Goal: Task Accomplishment & Management: Complete application form

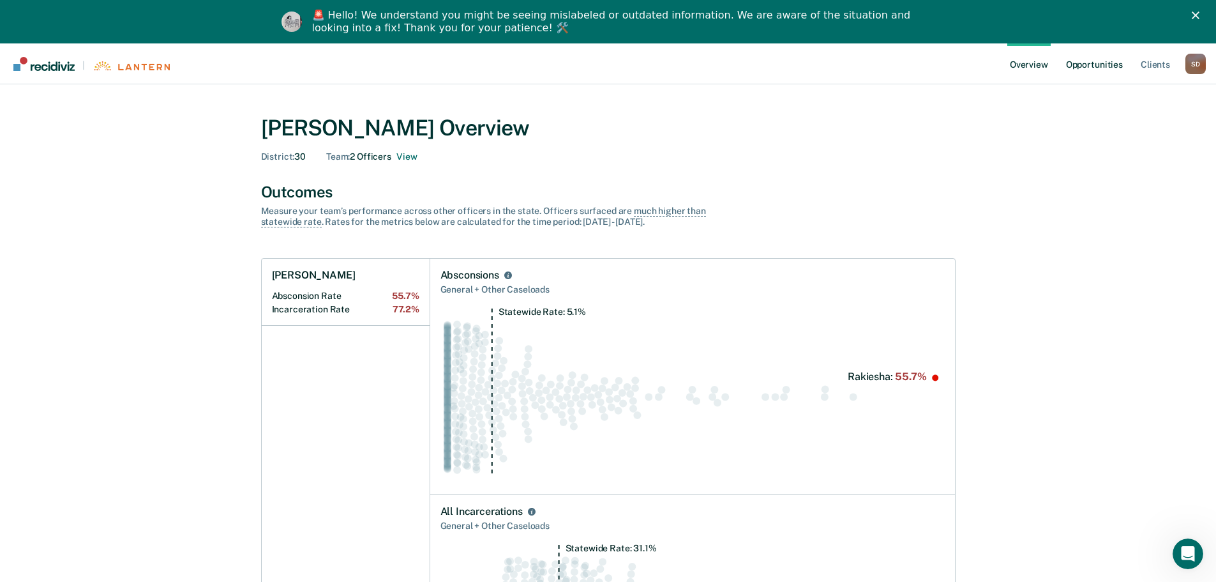
click at [1098, 69] on link "Opportunities" at bounding box center [1095, 63] width 62 height 41
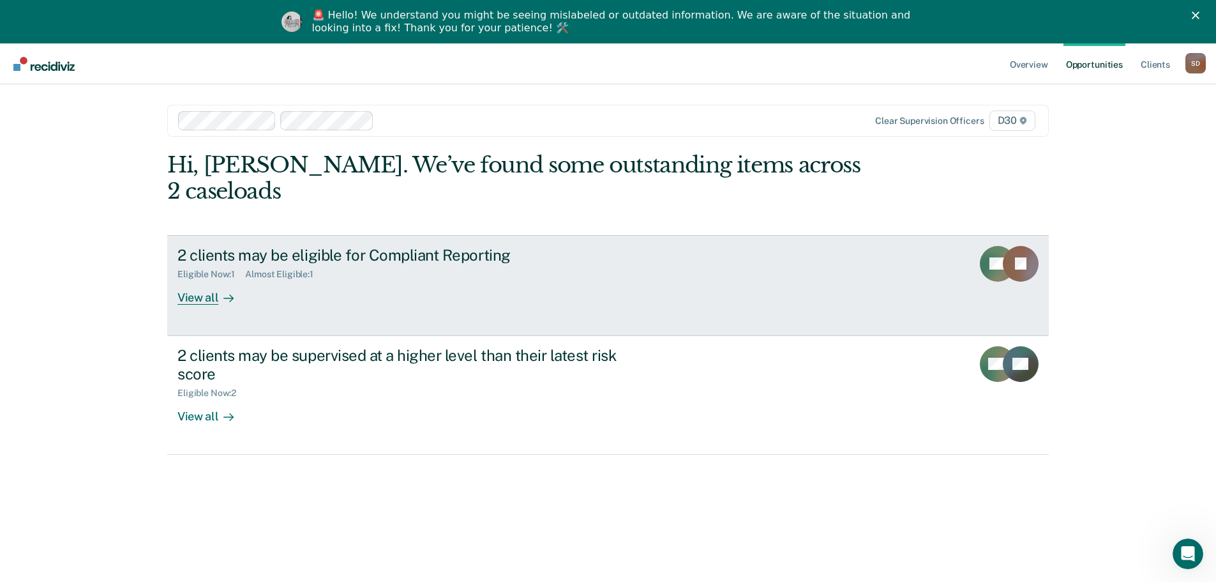
click at [202, 280] on div "View all" at bounding box center [214, 292] width 72 height 25
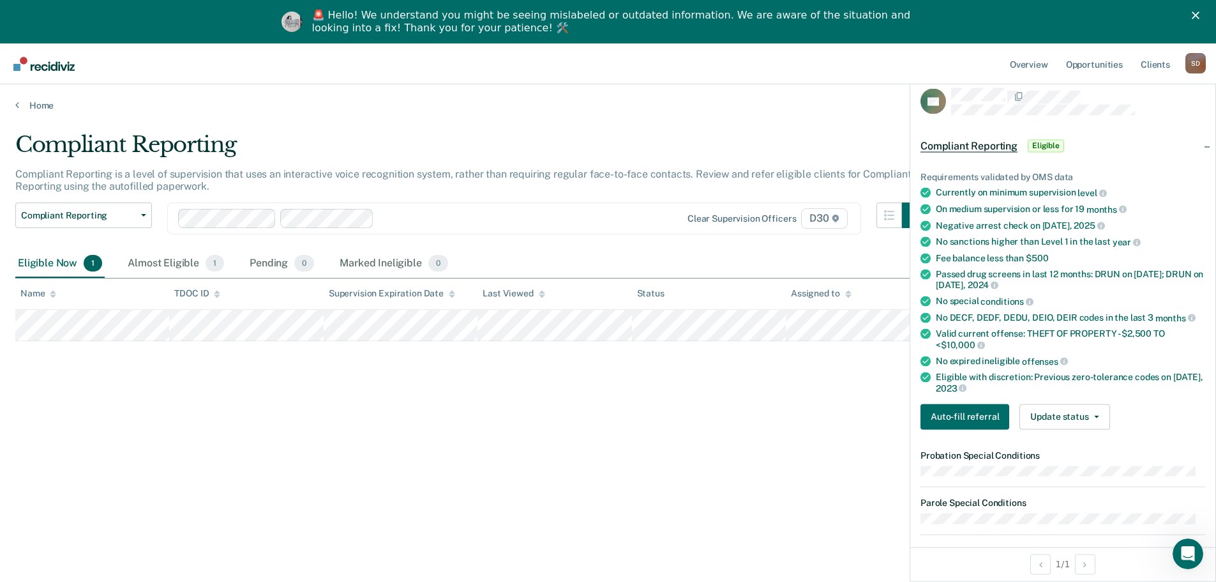
click at [753, 391] on div "Compliant Reporting Compliant Reporting is a level of supervision that uses an …" at bounding box center [608, 331] width 1186 height 398
click at [951, 414] on button "Auto-fill referral" at bounding box center [965, 417] width 89 height 26
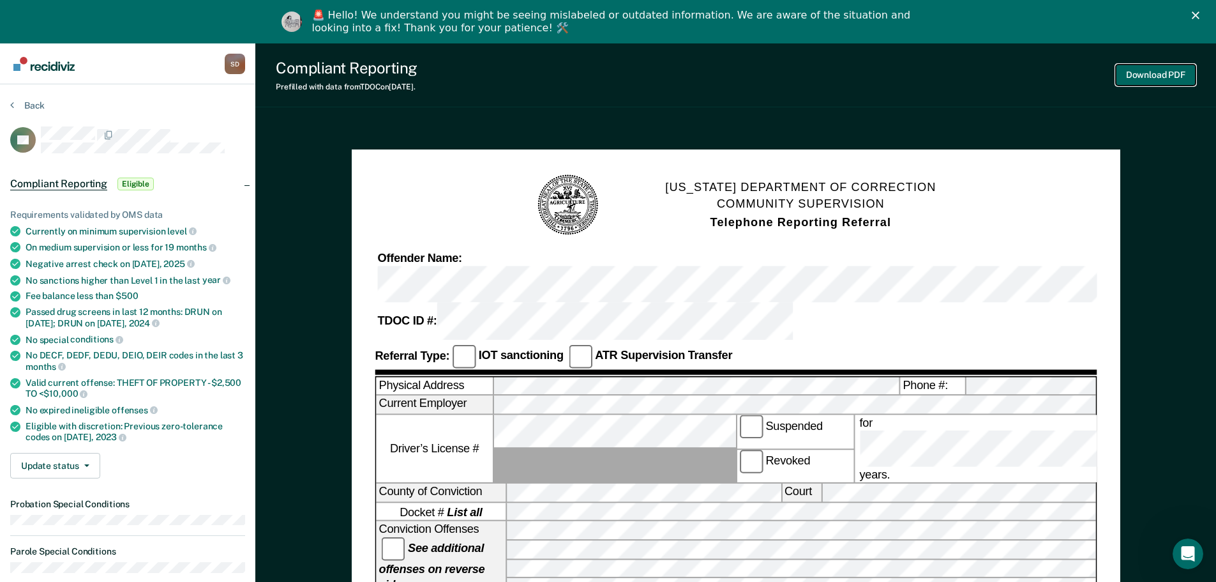
click at [1164, 73] on button "Download PDF" at bounding box center [1156, 74] width 80 height 21
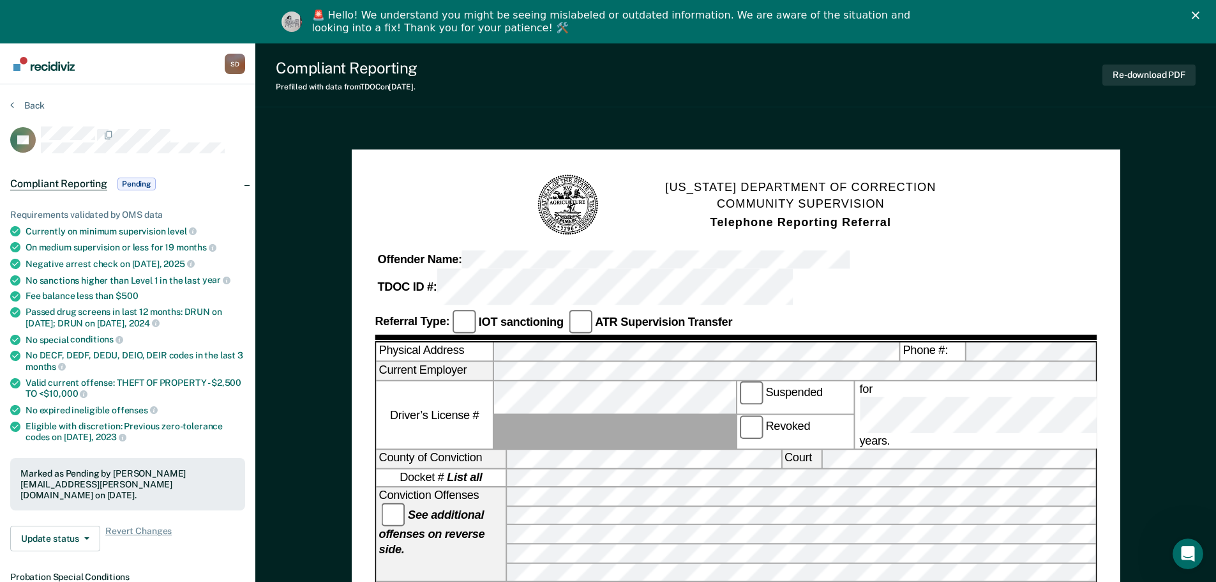
click at [1200, 13] on polygon "Close" at bounding box center [1196, 15] width 8 height 8
